Goal: Information Seeking & Learning: Learn about a topic

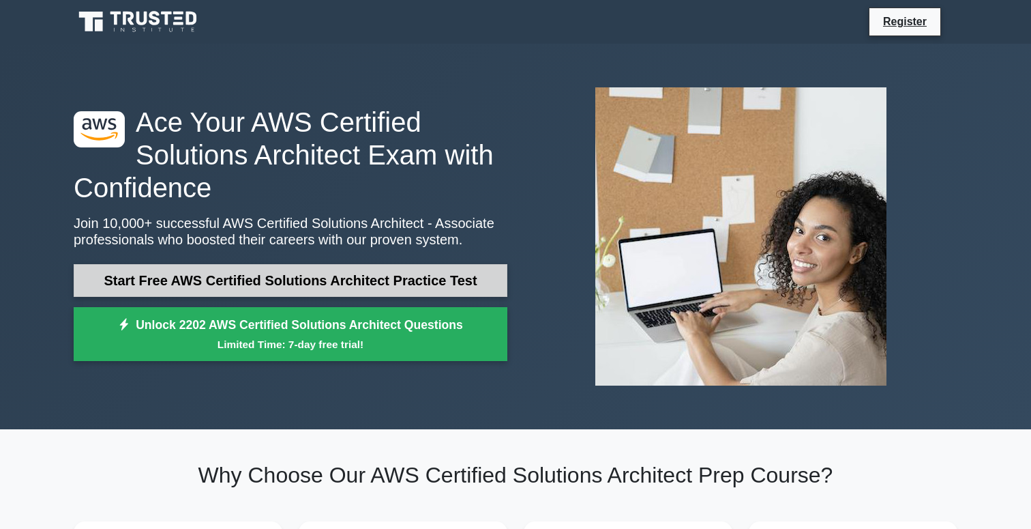
click at [361, 272] on link "Start Free AWS Certified Solutions Architect Practice Test" at bounding box center [291, 280] width 434 height 33
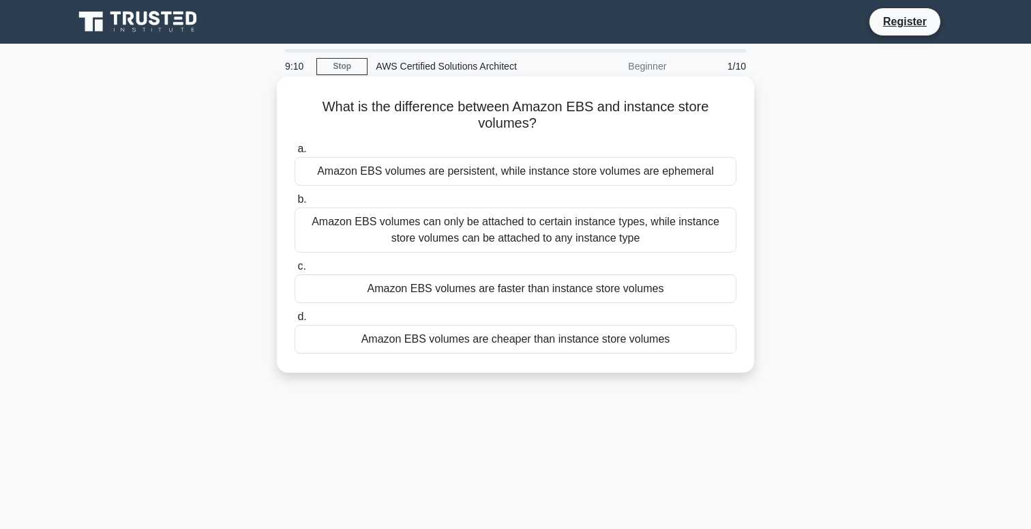
click at [514, 177] on div "Amazon EBS volumes are persistent, while instance store volumes are ephemeral" at bounding box center [516, 171] width 442 height 29
click at [295, 153] on input "a. Amazon EBS volumes are persistent, while instance store volumes are ephemeral" at bounding box center [295, 149] width 0 height 9
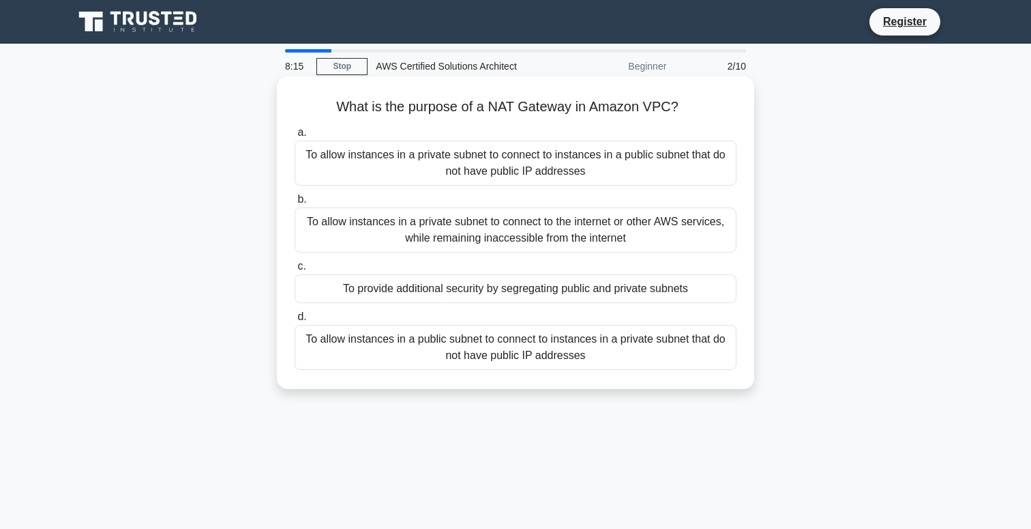
click at [658, 240] on div "To allow instances in a private subnet to connect to the internet or other AWS …" at bounding box center [516, 229] width 442 height 45
click at [295, 204] on input "b. To allow instances in a private subnet to connect to the internet or other A…" at bounding box center [295, 199] width 0 height 9
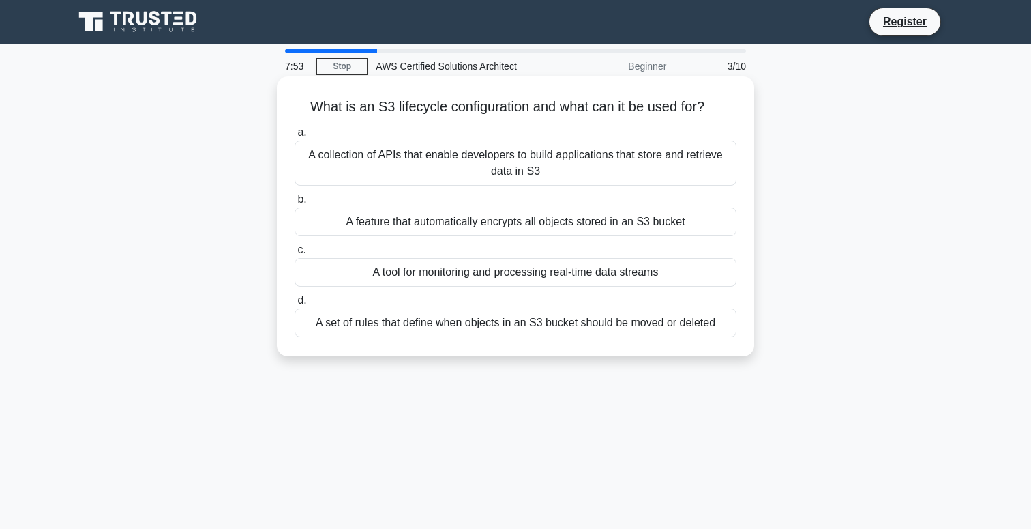
click at [588, 320] on div "A set of rules that define when objects in an S3 bucket should be moved or dele…" at bounding box center [516, 322] width 442 height 29
click at [295, 305] on input "d. A set of rules that define when objects in an S3 bucket should be moved or d…" at bounding box center [295, 300] width 0 height 9
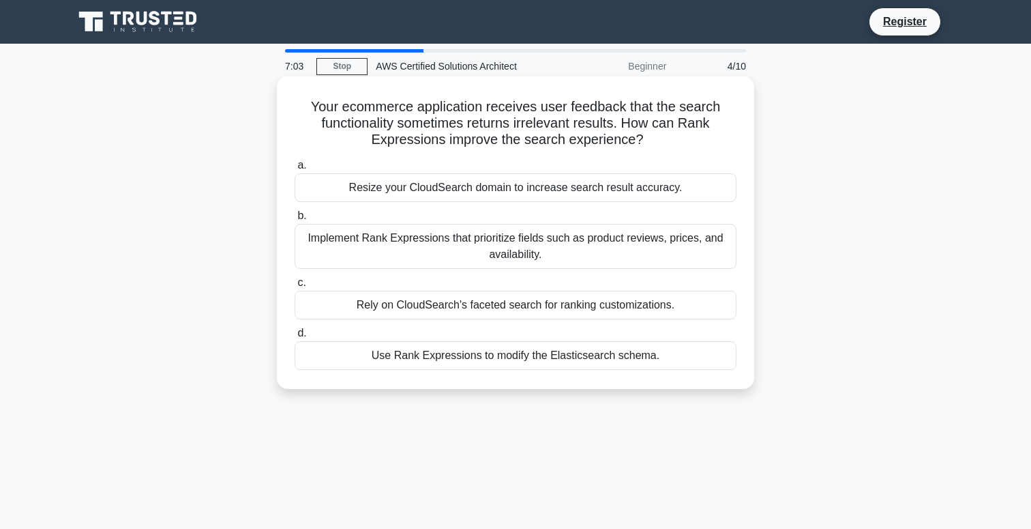
click at [591, 307] on div "Rely on CloudSearch's faceted search for ranking customizations." at bounding box center [516, 305] width 442 height 29
click at [295, 287] on input "c. Rely on CloudSearch's faceted search for ranking customizations." at bounding box center [295, 282] width 0 height 9
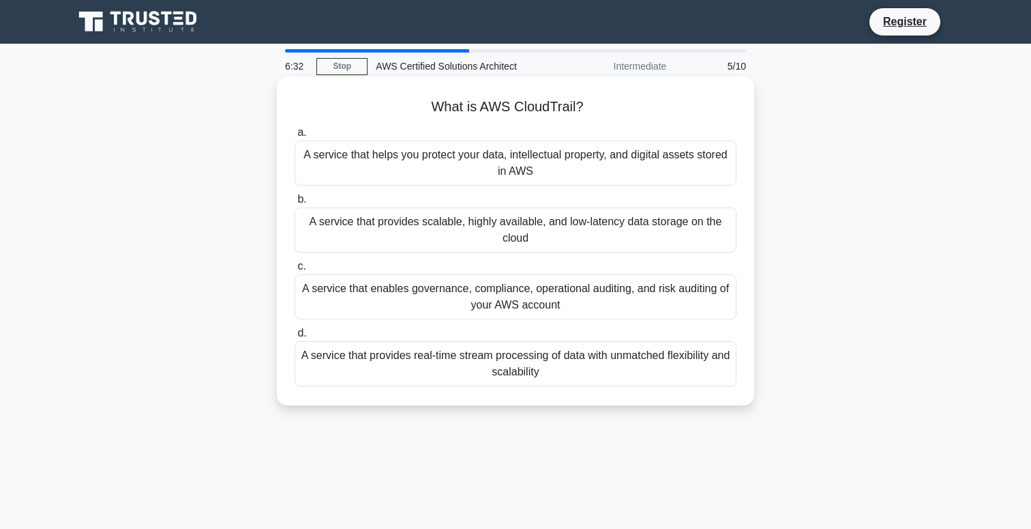
click at [583, 290] on div "A service that enables governance, compliance, operational auditing, and risk a…" at bounding box center [516, 296] width 442 height 45
click at [295, 271] on input "c. A service that enables governance, compliance, operational auditing, and ris…" at bounding box center [295, 266] width 0 height 9
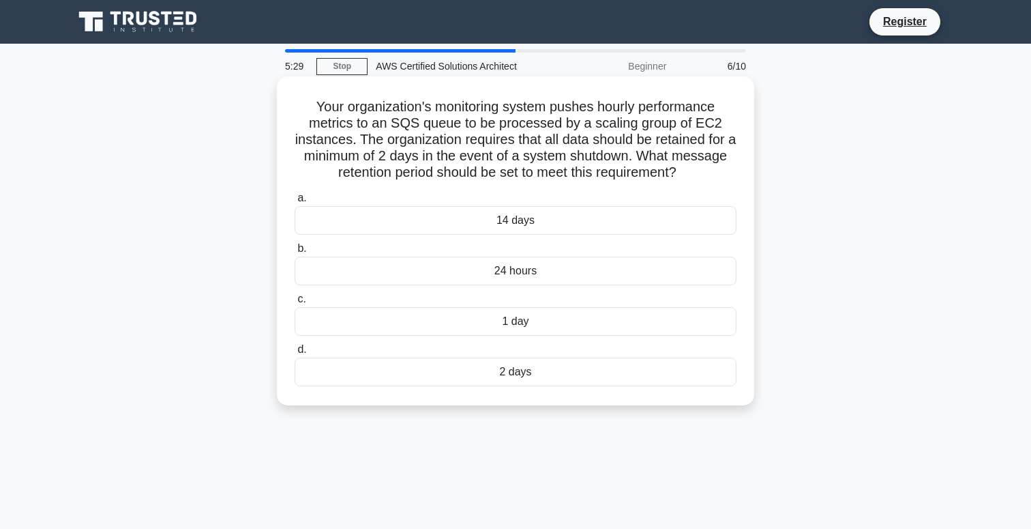
click at [510, 374] on div "2 days" at bounding box center [516, 371] width 442 height 29
click at [295, 354] on input "d. 2 days" at bounding box center [295, 349] width 0 height 9
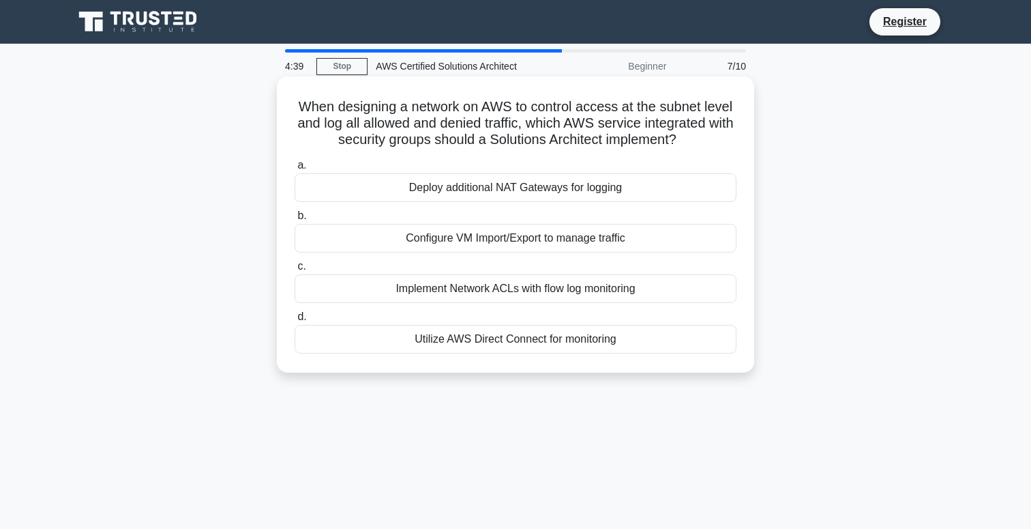
click at [572, 288] on div "Implement Network ACLs with flow log monitoring" at bounding box center [516, 288] width 442 height 29
click at [295, 271] on input "c. Implement Network ACLs with flow log monitoring" at bounding box center [295, 266] width 0 height 9
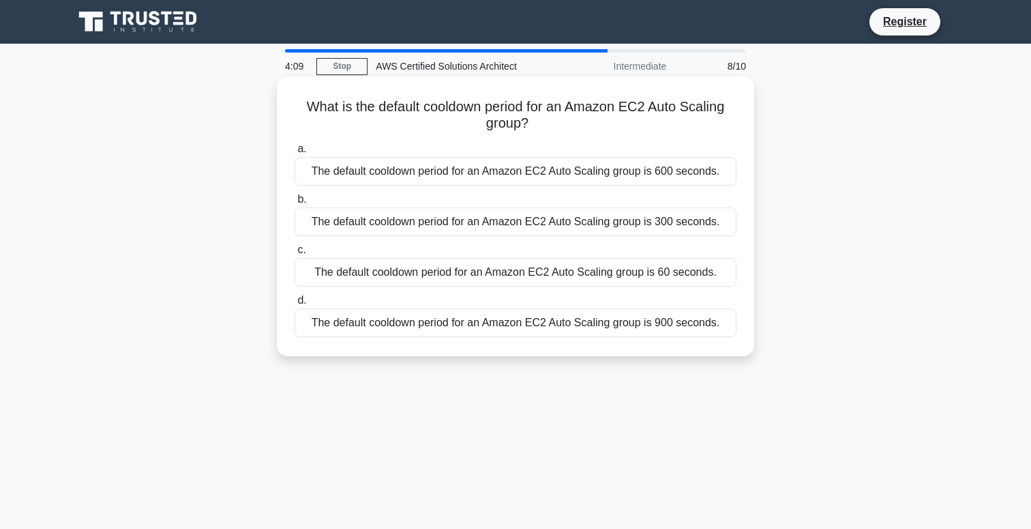
click at [514, 273] on div "The default cooldown period for an Amazon EC2 Auto Scaling group is 60 seconds." at bounding box center [516, 272] width 442 height 29
click at [295, 254] on input "c. The default cooldown period for an Amazon EC2 Auto Scaling group is 60 secon…" at bounding box center [295, 250] width 0 height 9
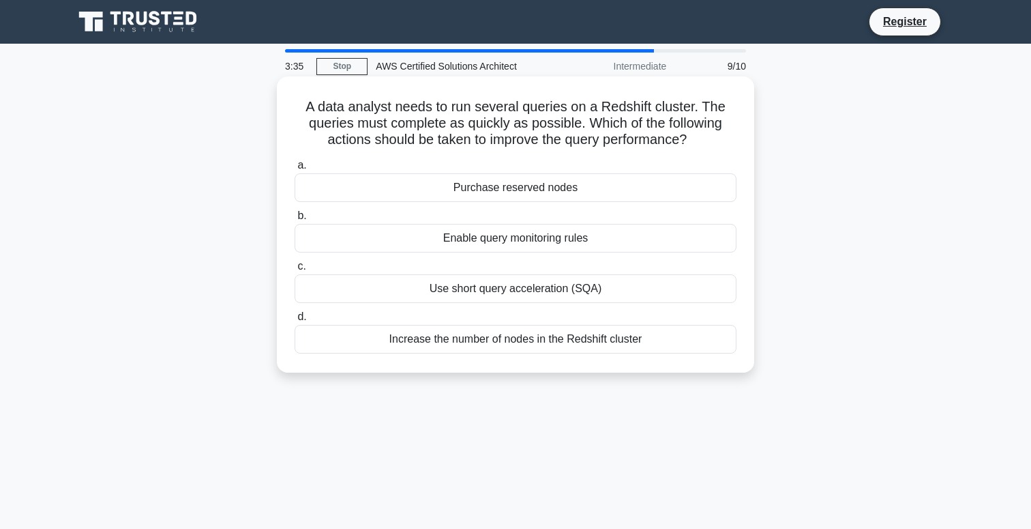
click at [585, 348] on div "Increase the number of nodes in the Redshift cluster" at bounding box center [516, 339] width 442 height 29
click at [295, 321] on input "d. Increase the number of nodes in the Redshift cluster" at bounding box center [295, 316] width 0 height 9
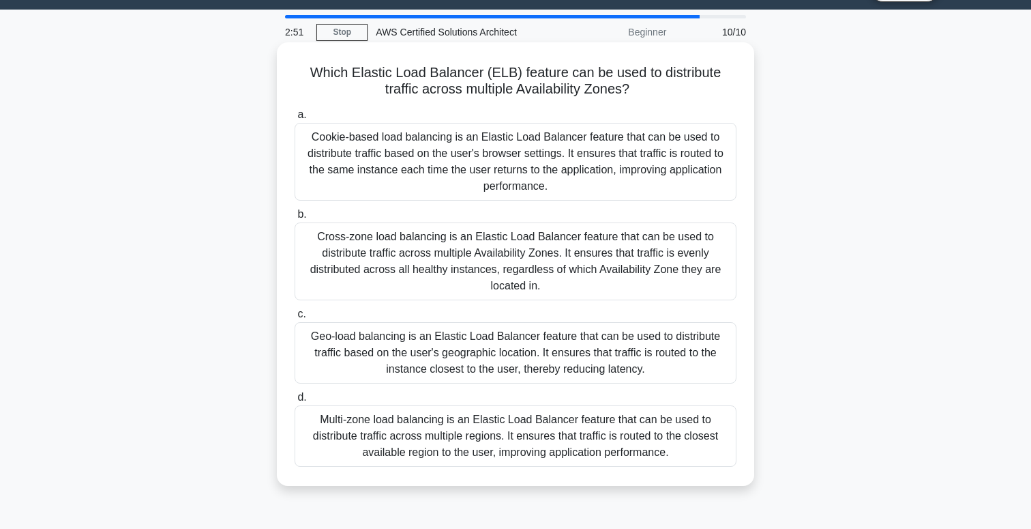
scroll to position [33, 0]
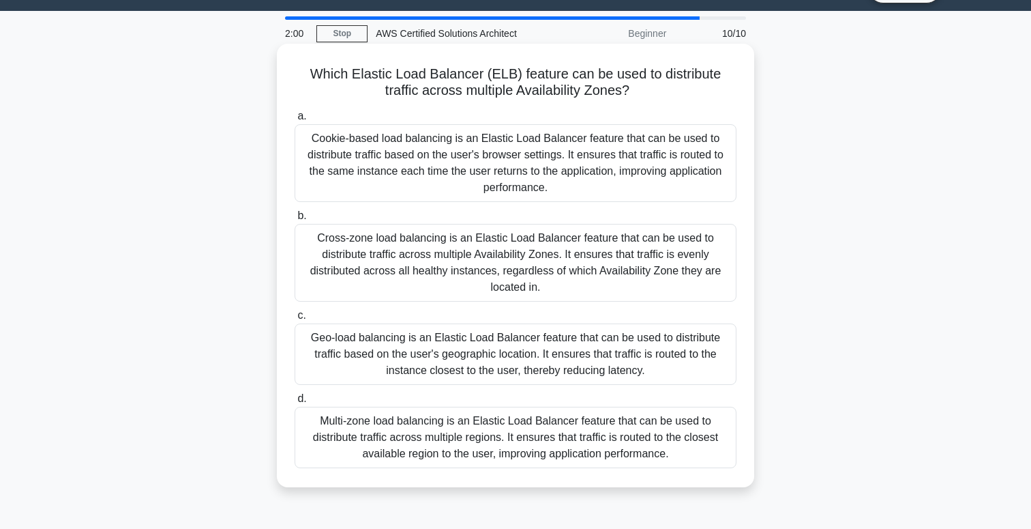
click at [516, 362] on div "Geo-load balancing is an Elastic Load Balancer feature that can be used to dist…" at bounding box center [516, 353] width 442 height 61
click at [295, 320] on input "c. Geo-load balancing is an Elastic Load Balancer feature that can be used to d…" at bounding box center [295, 315] width 0 height 9
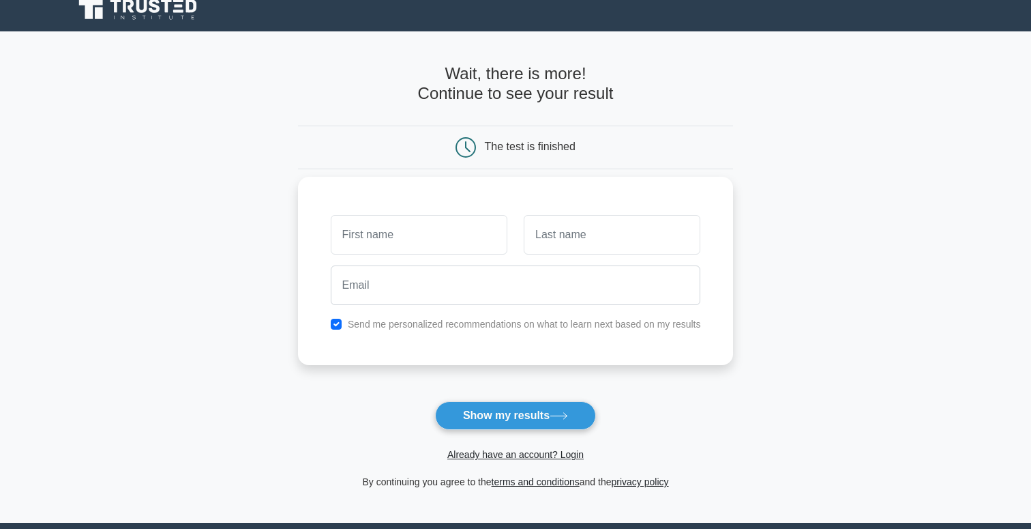
scroll to position [22, 0]
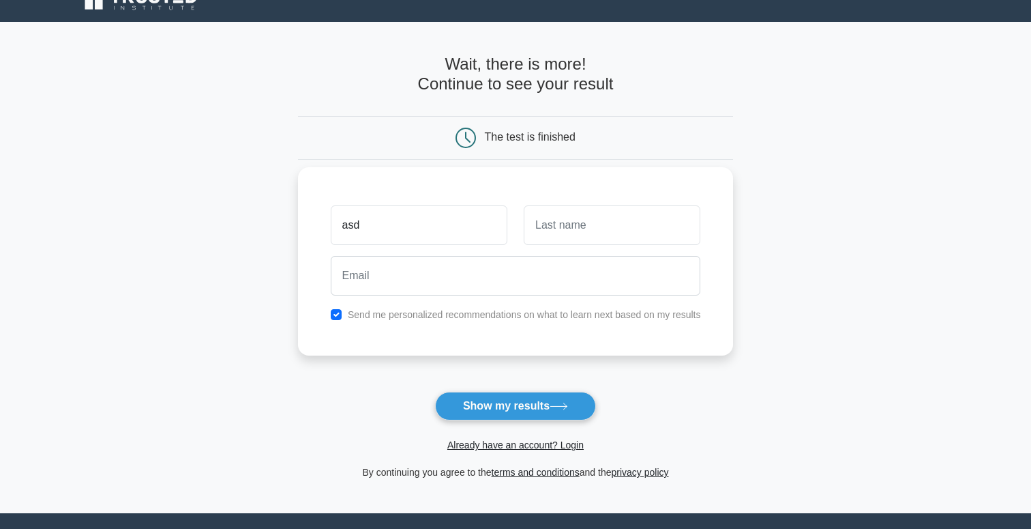
type input "asd"
click at [580, 235] on input "text" at bounding box center [612, 225] width 177 height 40
type input "asd"
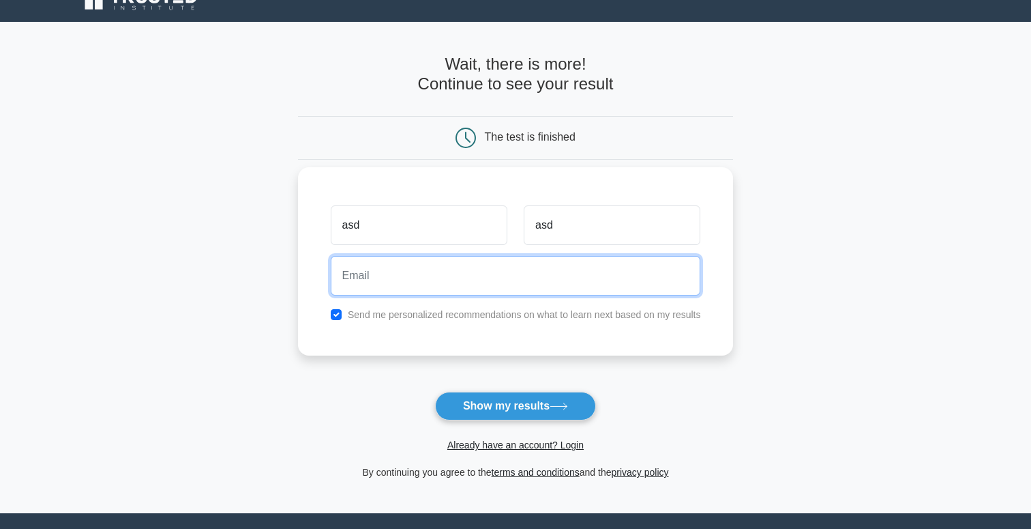
click at [474, 280] on input "email" at bounding box center [516, 276] width 370 height 40
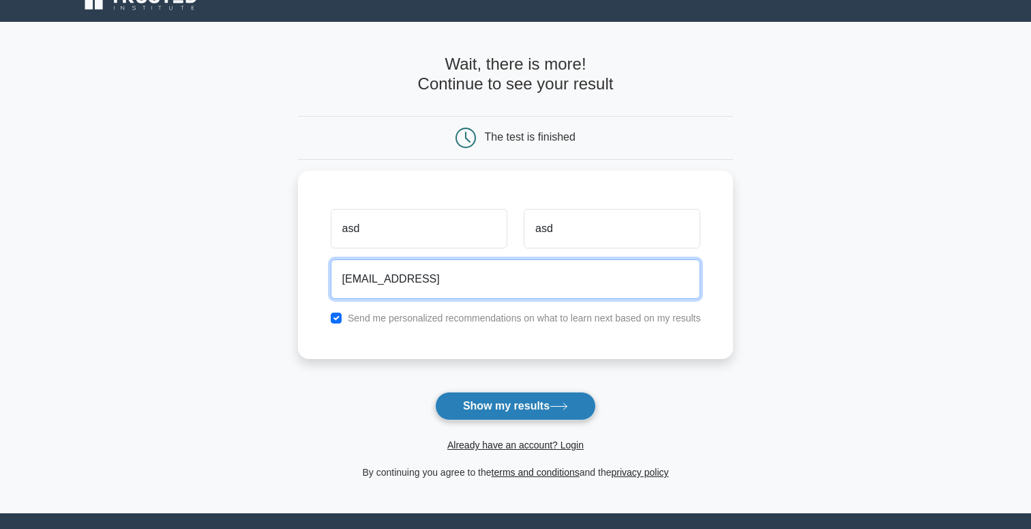
type input "asd@asdasd.asd"
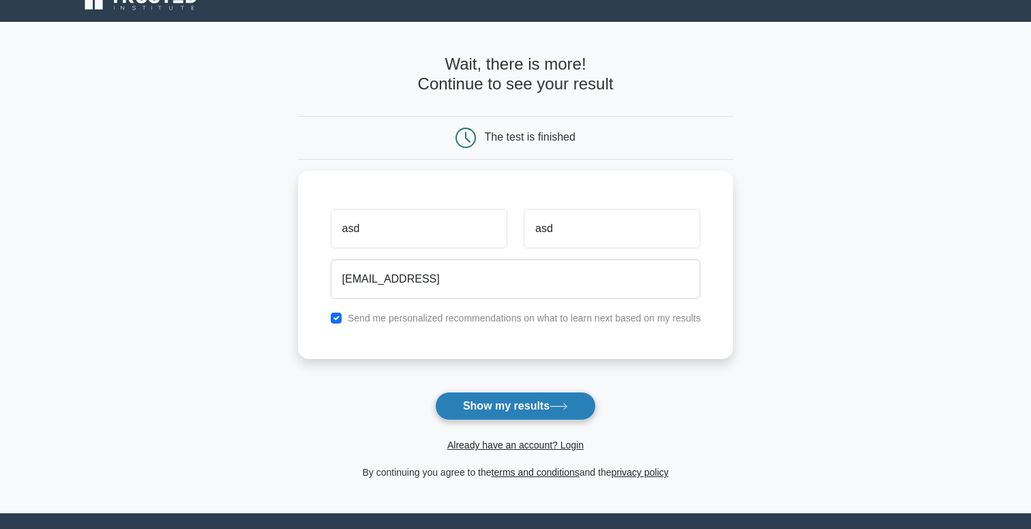
click at [472, 401] on button "Show my results" at bounding box center [515, 406] width 161 height 29
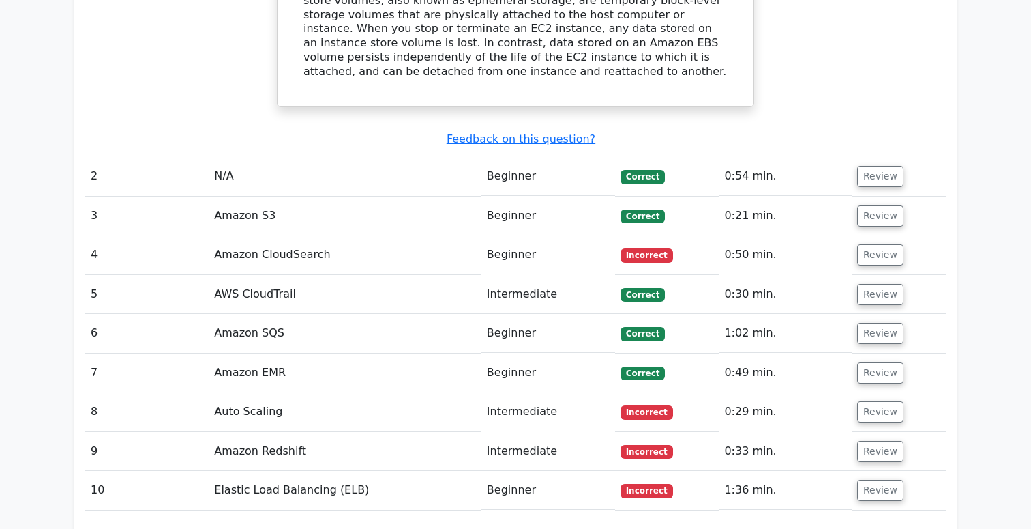
scroll to position [1653, 0]
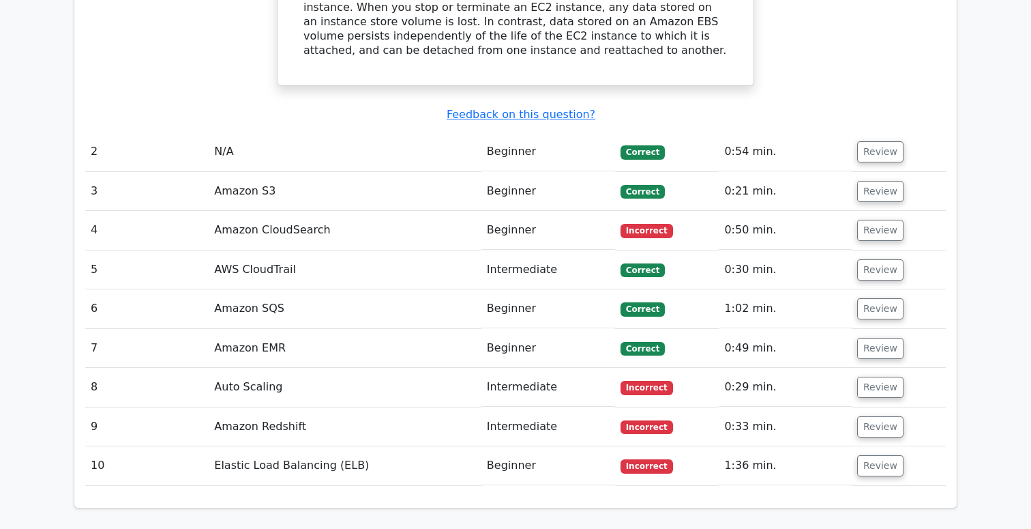
click at [255, 211] on td "Amazon CloudSearch" at bounding box center [345, 230] width 273 height 39
click at [883, 455] on button "Review" at bounding box center [880, 465] width 46 height 21
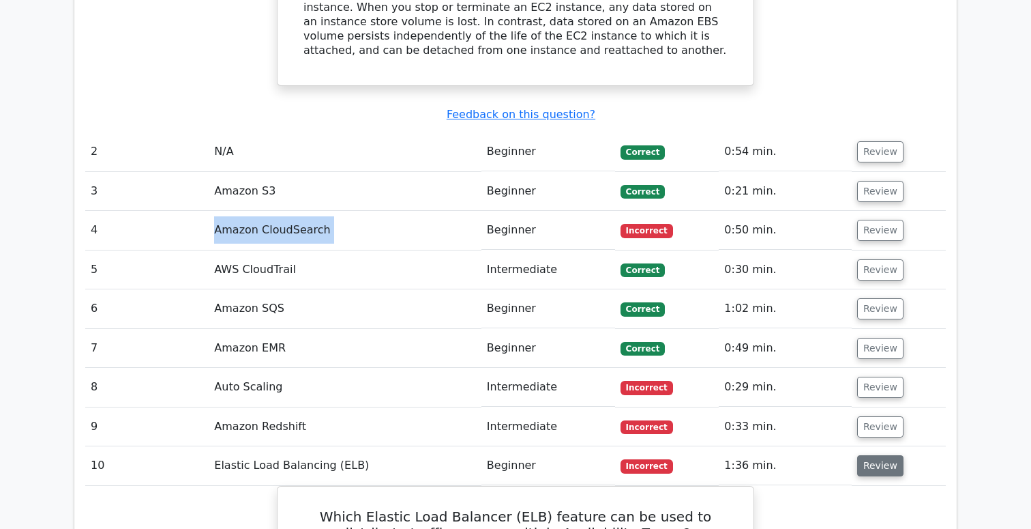
click at [889, 455] on button "Review" at bounding box center [880, 465] width 46 height 21
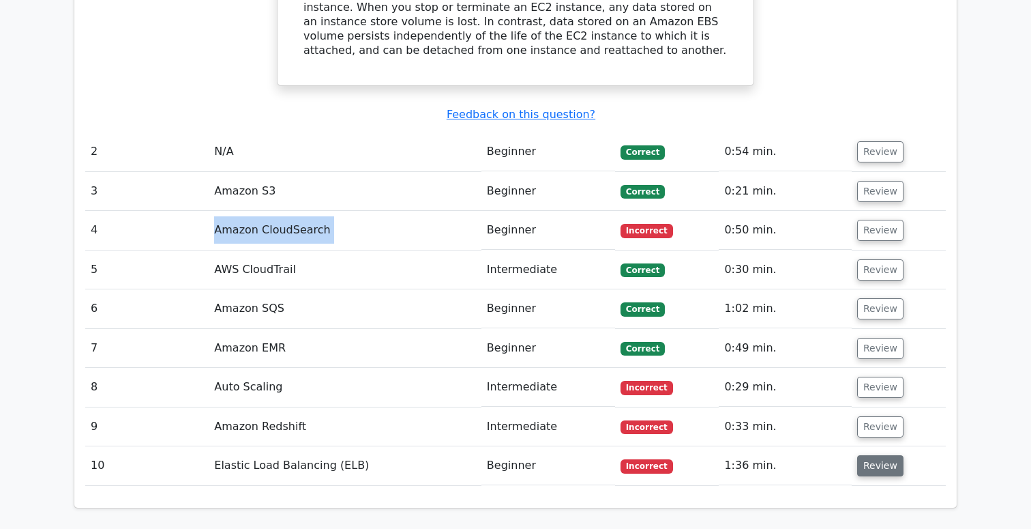
click at [881, 455] on button "Review" at bounding box center [880, 465] width 46 height 21
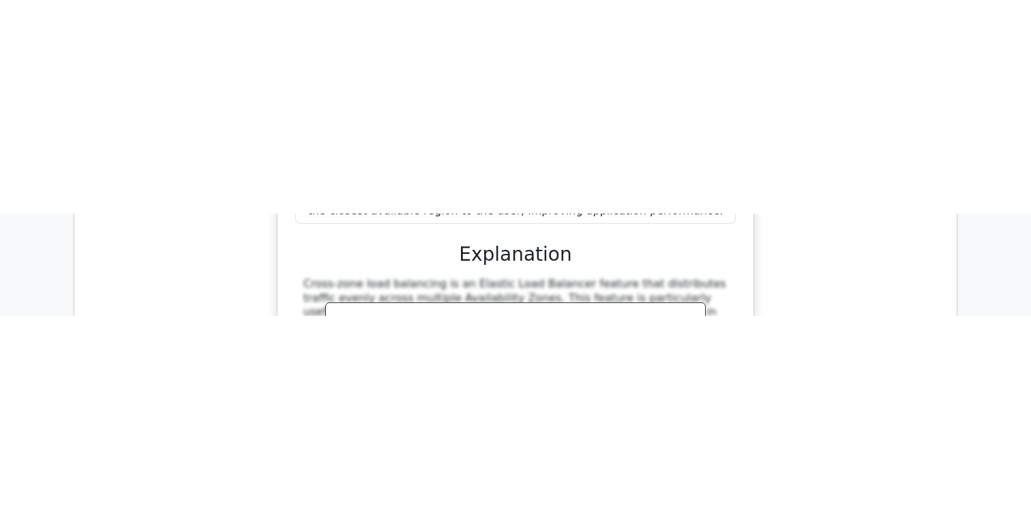
scroll to position [2500, 0]
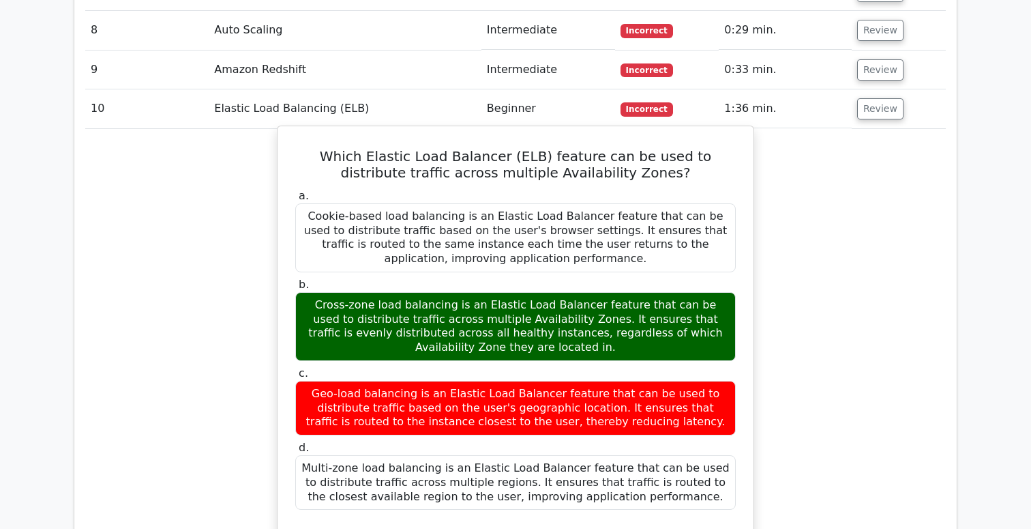
scroll to position [2008, 0]
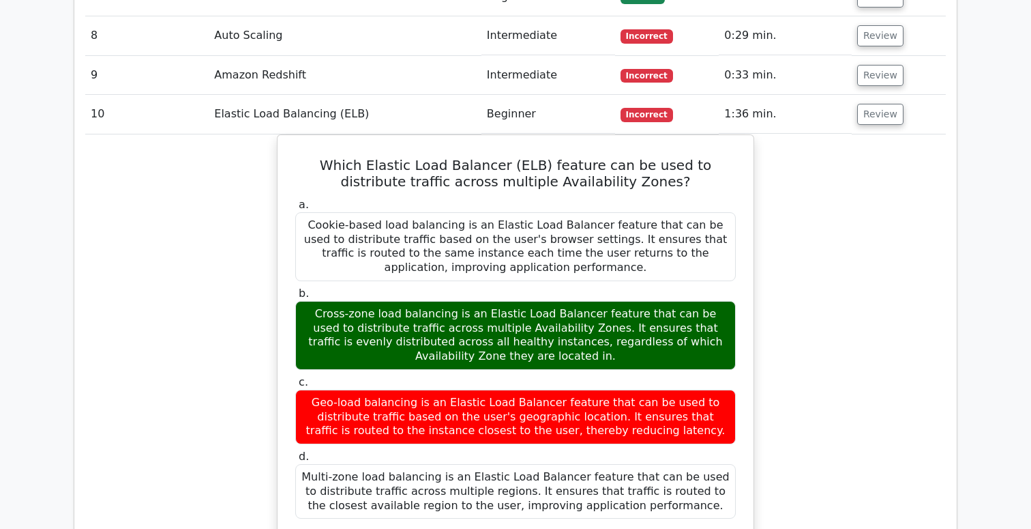
drag, startPoint x: 310, startPoint y: 91, endPoint x: 688, endPoint y: 437, distance: 512.3
click at [688, 437] on div "Which Elastic Load Balancer (ELB) feature can be used to distribute traffic acr…" at bounding box center [515, 457] width 465 height 633
copy div "Which Elastic Load Balancer (ELB) feature can be used to distribute traffic acr…"
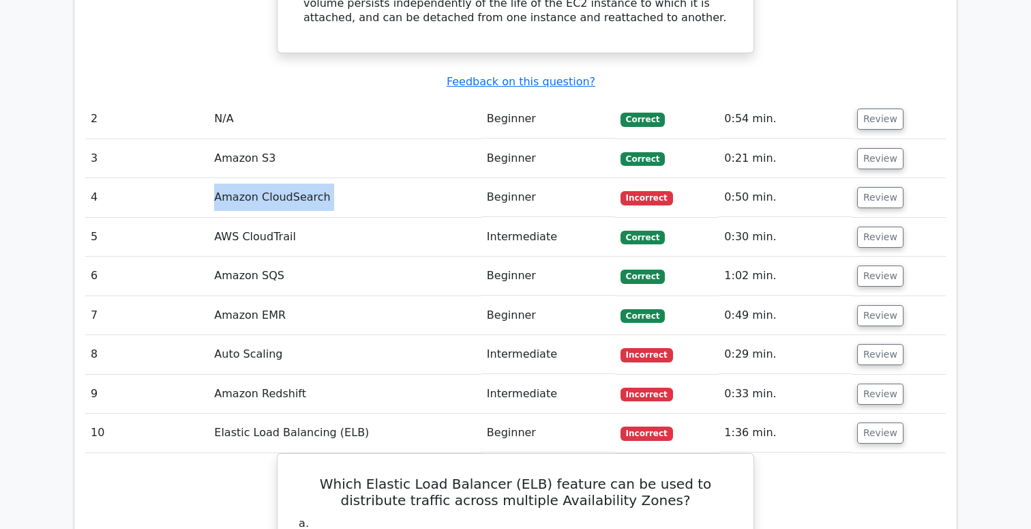
scroll to position [1655, 0]
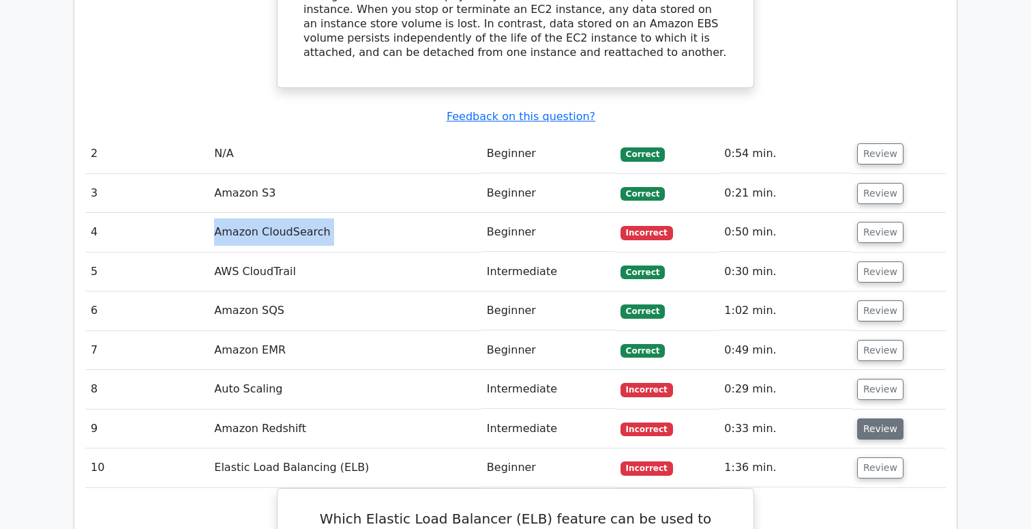
click at [883, 418] on button "Review" at bounding box center [880, 428] width 46 height 21
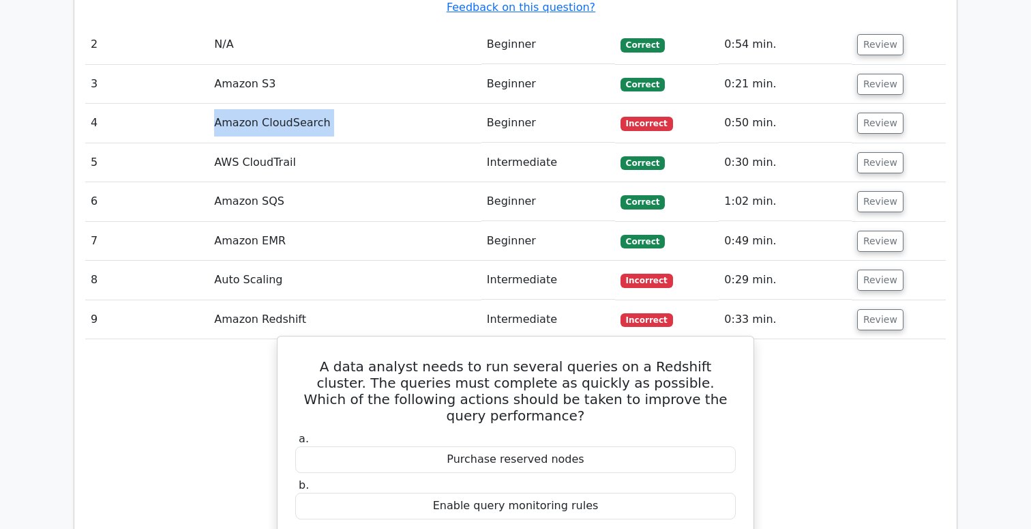
scroll to position [1753, 0]
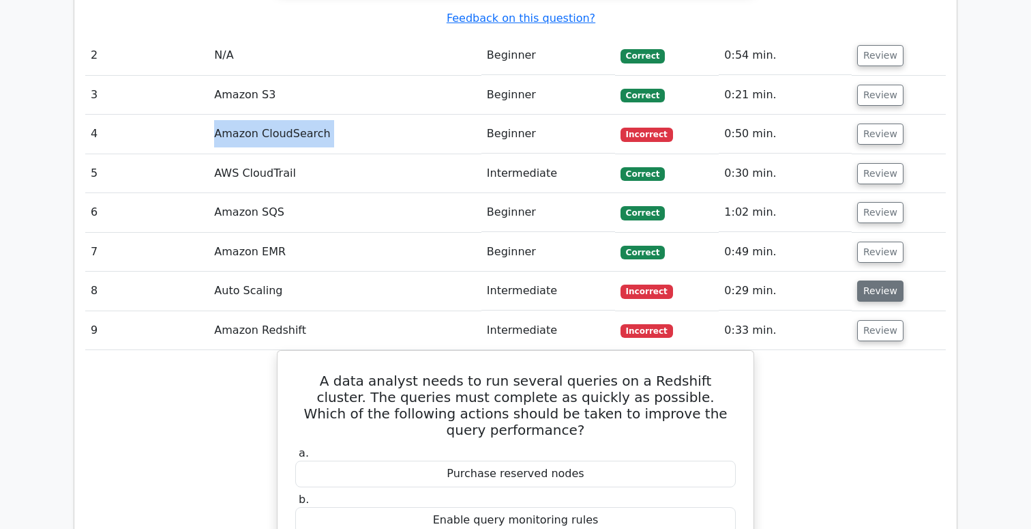
click at [875, 280] on button "Review" at bounding box center [880, 290] width 46 height 21
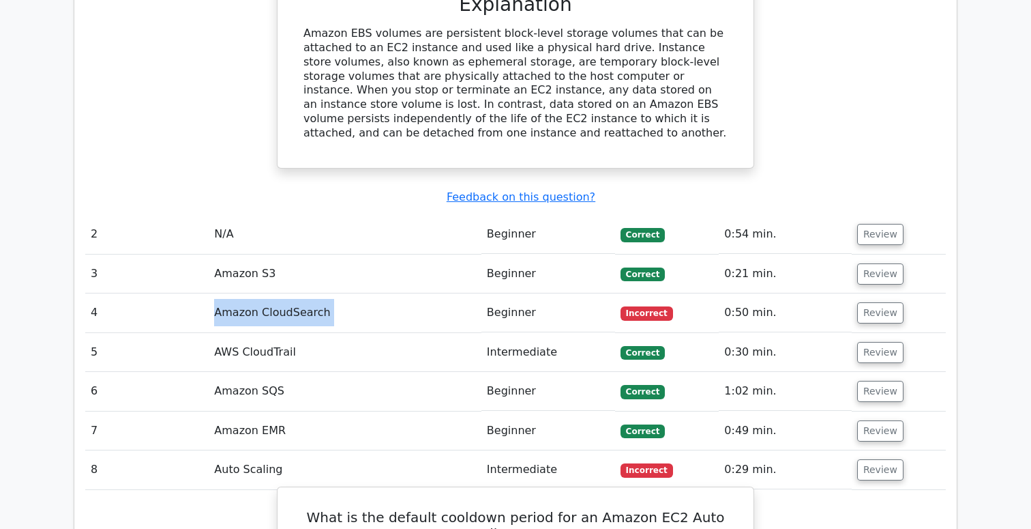
scroll to position [1572, 0]
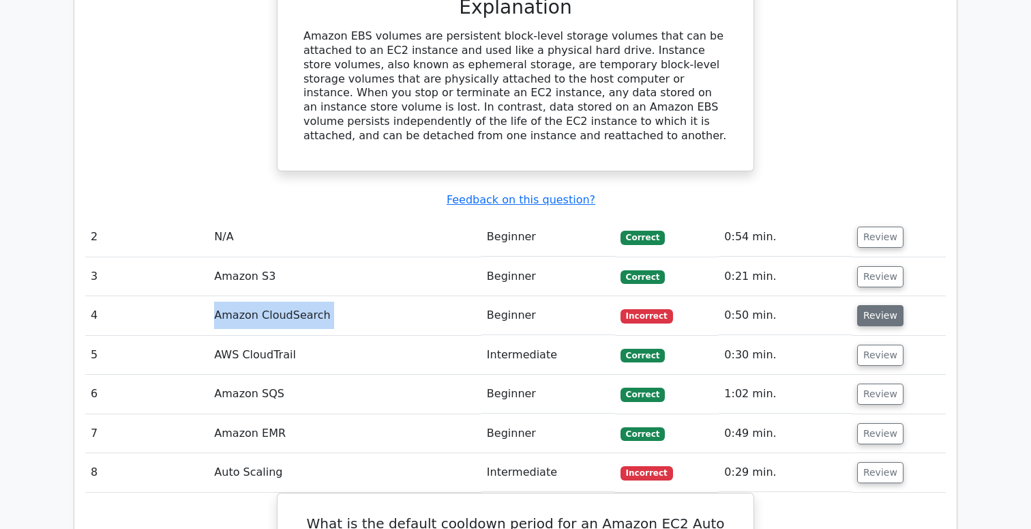
click at [874, 305] on button "Review" at bounding box center [880, 315] width 46 height 21
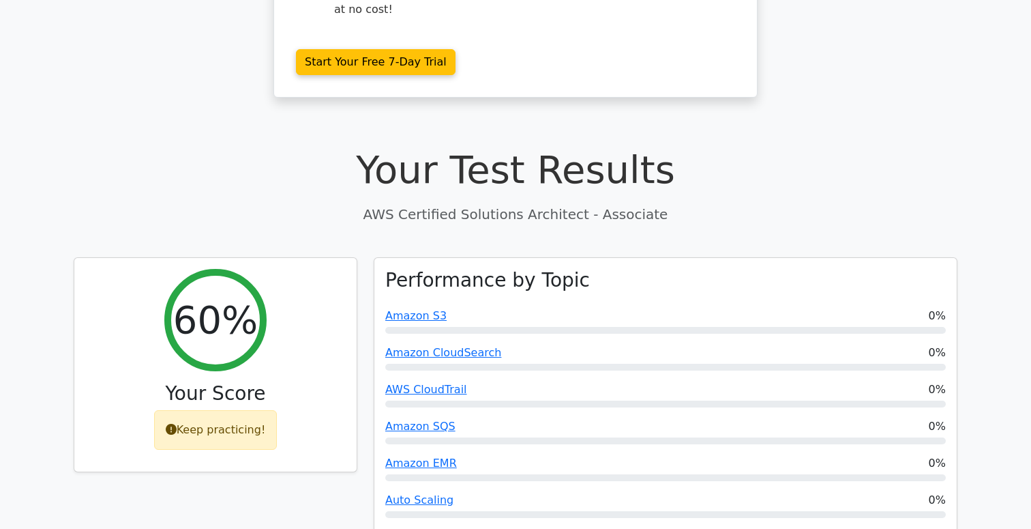
scroll to position [340, 0]
